Goal: Transaction & Acquisition: Obtain resource

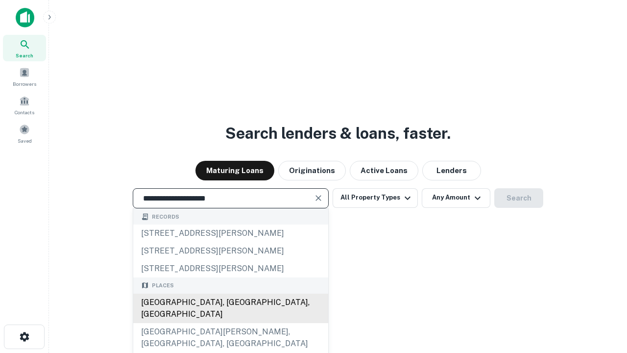
click at [230, 323] on div "[GEOGRAPHIC_DATA], [GEOGRAPHIC_DATA], [GEOGRAPHIC_DATA]" at bounding box center [230, 308] width 195 height 29
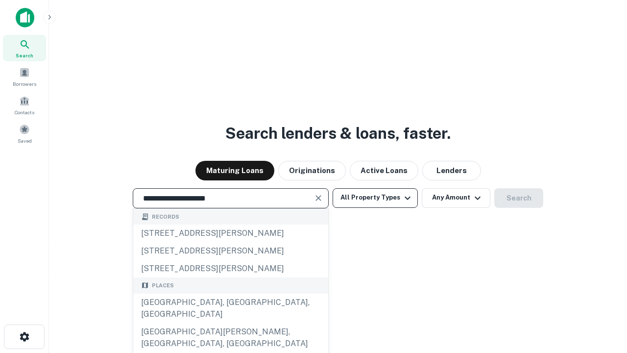
click at [375, 197] on button "All Property Types" at bounding box center [375, 198] width 85 height 20
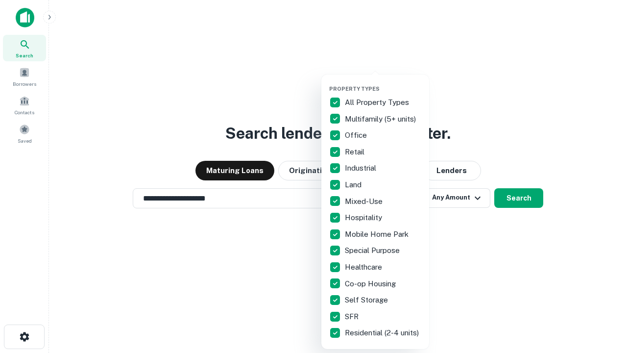
type input "**********"
click at [383, 82] on button "button" at bounding box center [383, 82] width 108 height 0
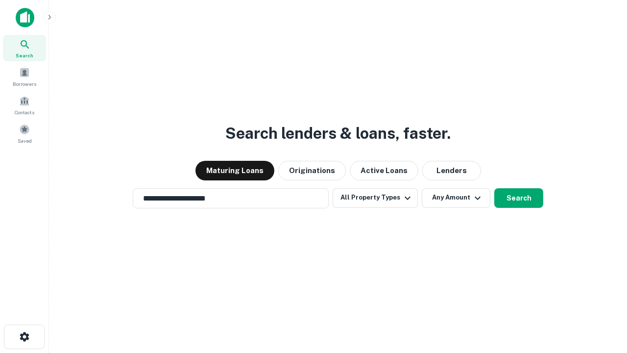
scroll to position [6, 118]
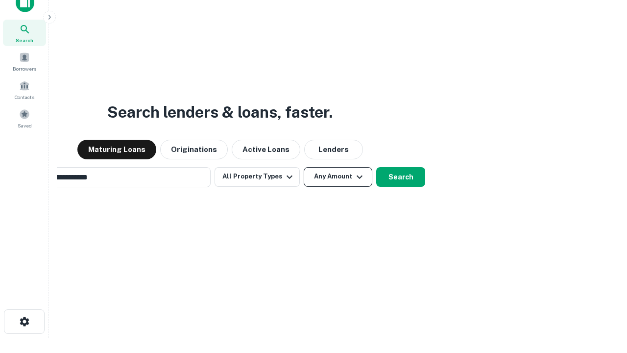
click at [304, 167] on button "Any Amount" at bounding box center [338, 177] width 69 height 20
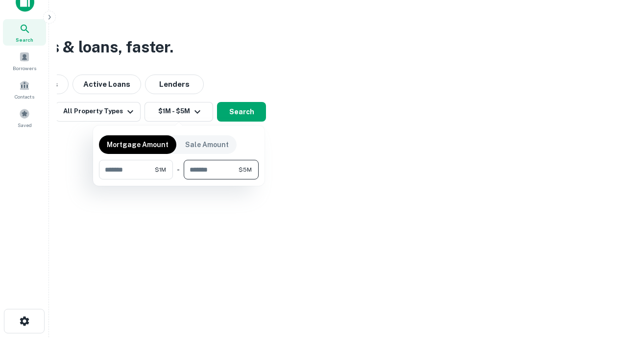
type input "*******"
click at [179, 179] on button "button" at bounding box center [179, 179] width 160 height 0
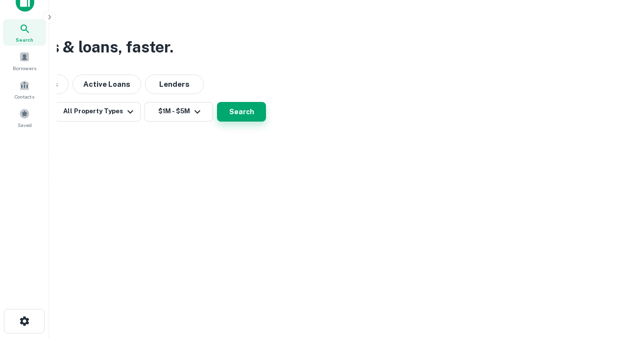
click at [266, 122] on button "Search" at bounding box center [241, 112] width 49 height 20
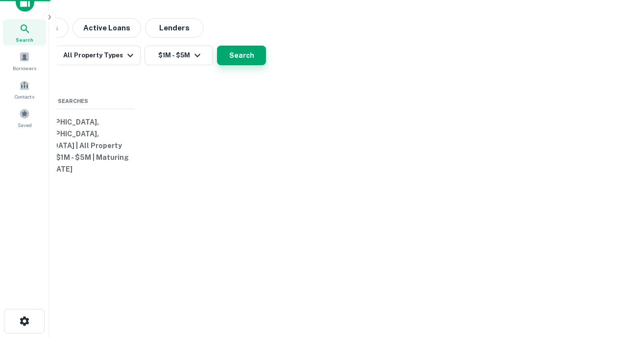
scroll to position [15, 0]
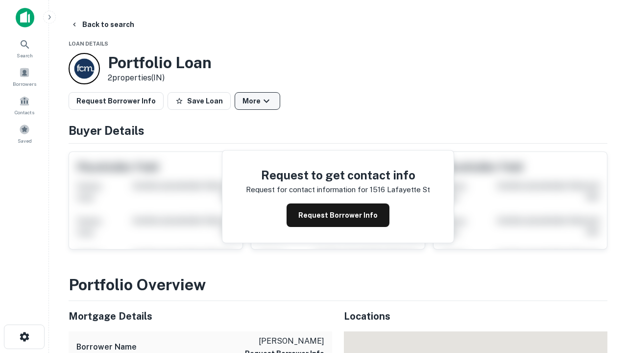
click at [257, 101] on button "More" at bounding box center [258, 101] width 46 height 18
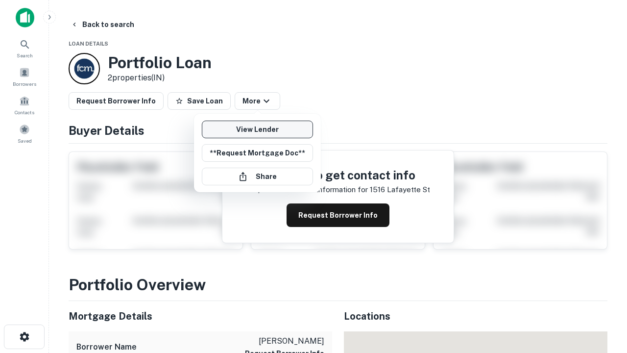
click at [257, 129] on link "View Lender" at bounding box center [257, 130] width 111 height 18
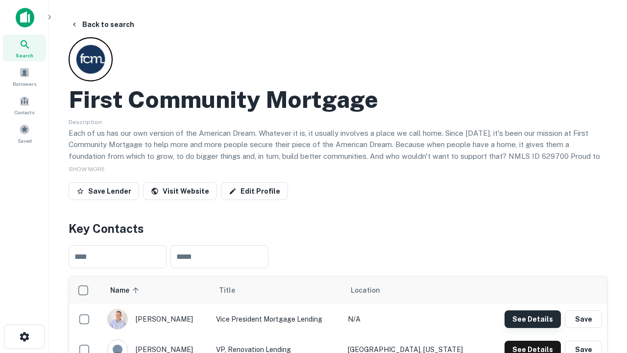
click at [533, 319] on button "See Details" at bounding box center [533, 319] width 56 height 18
